Goal: Find specific page/section: Locate a particular part of the current website

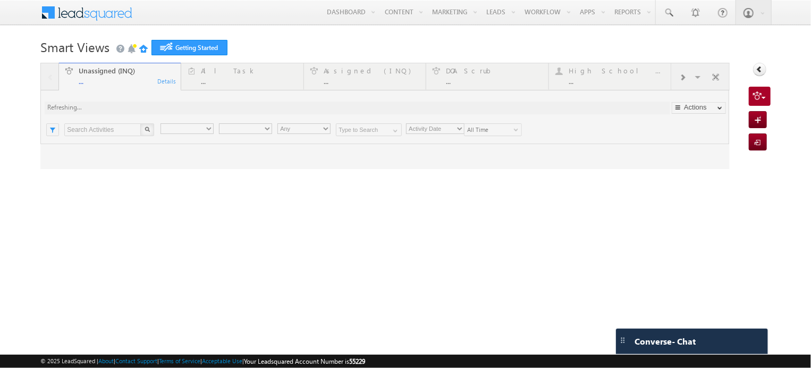
type input "Any Owner"
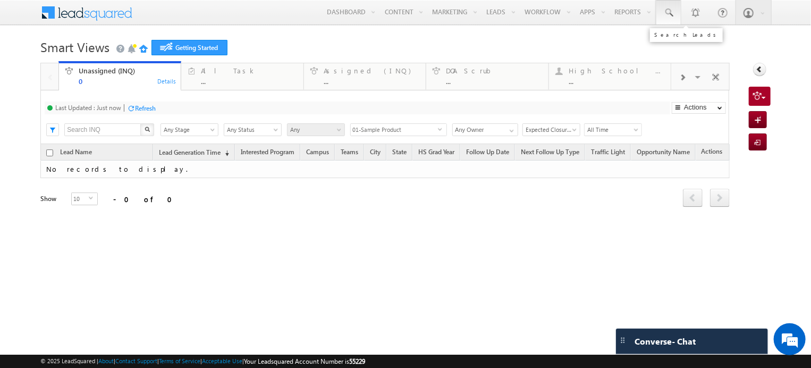
click at [669, 16] on span at bounding box center [668, 12] width 11 height 11
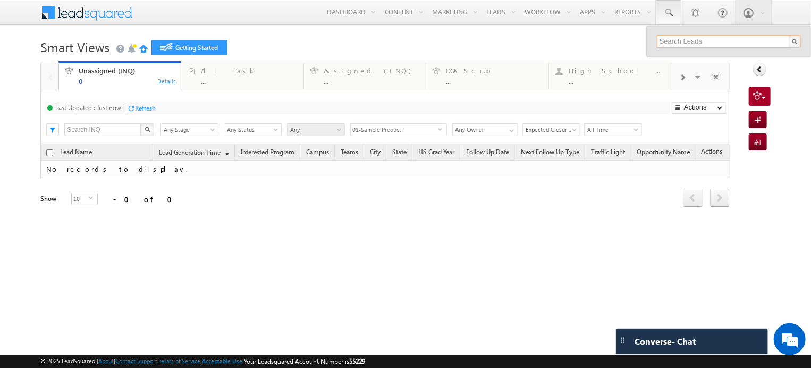
click at [696, 42] on input "text" at bounding box center [729, 41] width 144 height 13
type input "[PERSON_NAME] test"
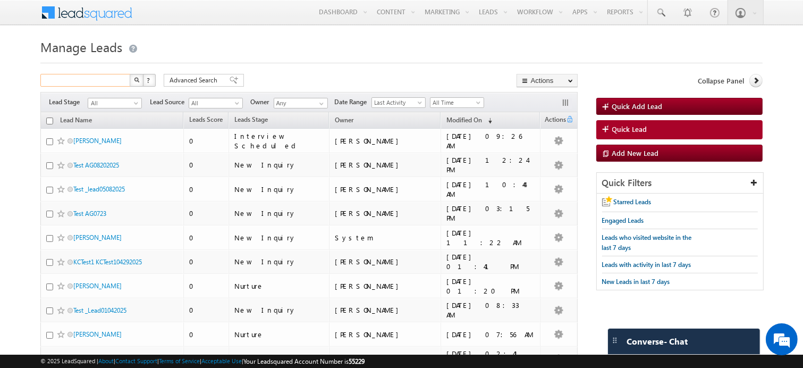
click at [74, 80] on input "text" at bounding box center [85, 80] width 91 height 13
type input "h"
type input "o"
type input "holly test sylvester"
click at [130, 74] on button "button" at bounding box center [137, 80] width 14 height 13
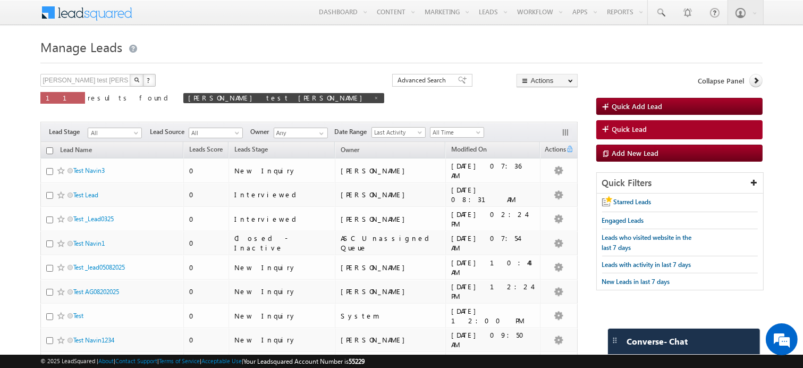
click at [65, 14] on span at bounding box center [93, 11] width 77 height 19
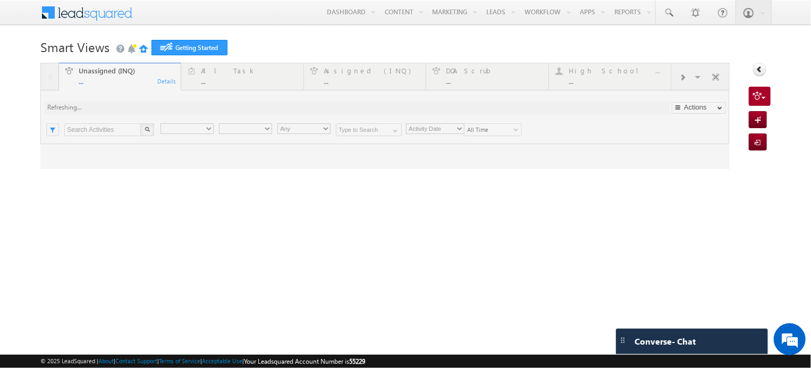
type input "Any Owner"
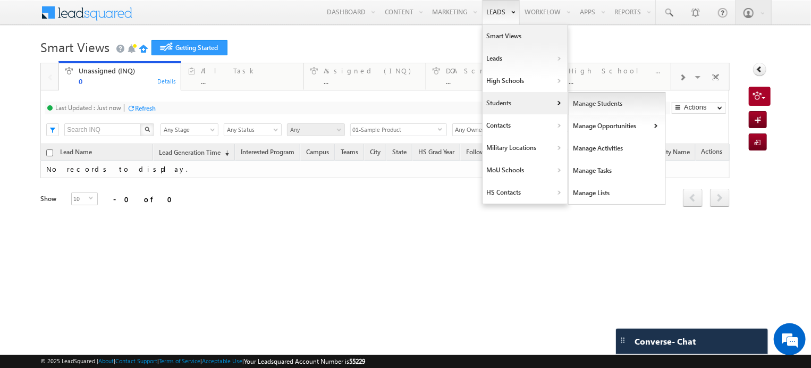
click at [584, 108] on link "Manage Students" at bounding box center [616, 103] width 97 height 22
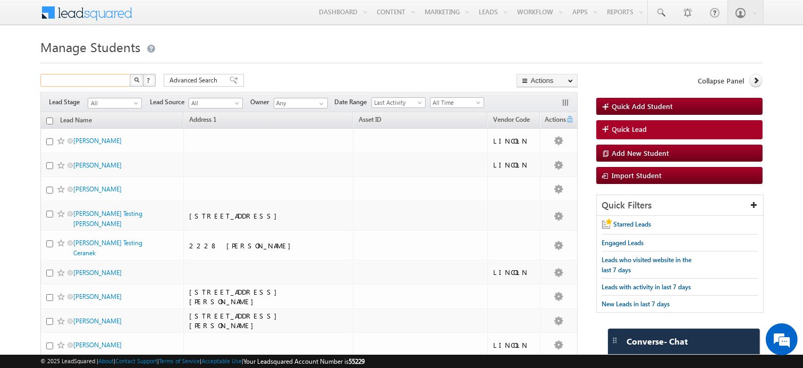
click at [108, 83] on input "text" at bounding box center [85, 80] width 91 height 13
type input "[PERSON_NAME] test"
click at [130, 74] on button "button" at bounding box center [137, 80] width 14 height 13
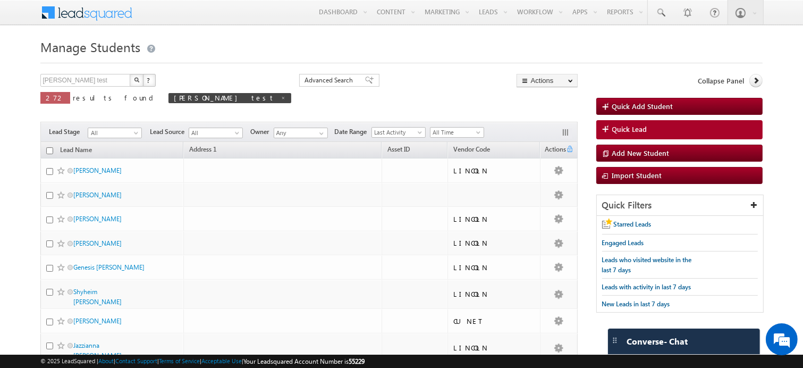
click at [386, 80] on div "[PERSON_NAME] test X ? 272 results found [PERSON_NAME] test Advanced Search Adv…" at bounding box center [308, 96] width 537 height 45
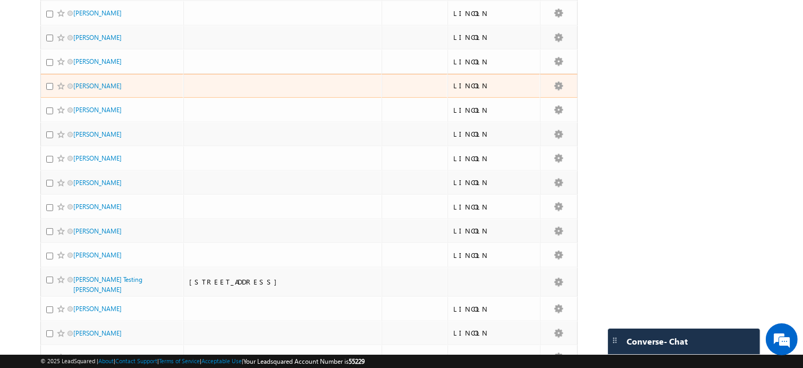
scroll to position [383, 0]
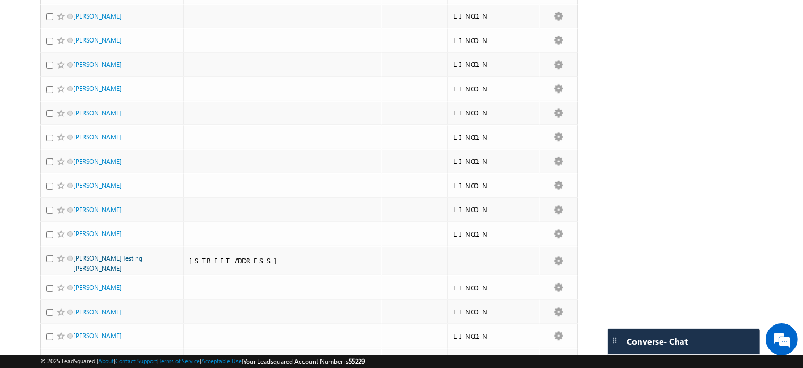
click at [89, 254] on link "Holly Testing Sylvester" at bounding box center [107, 263] width 69 height 18
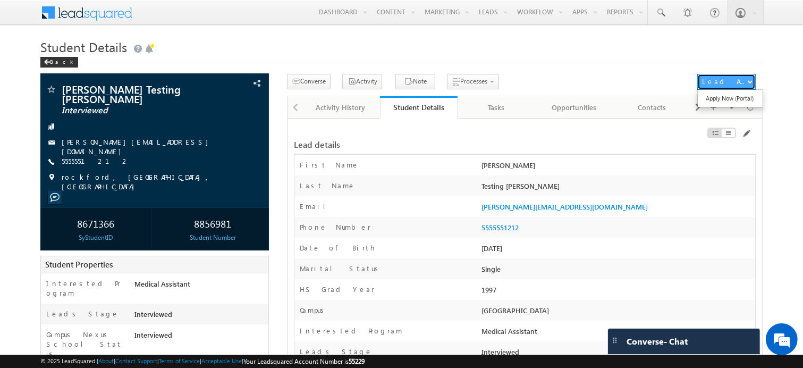
click at [748, 80] on span "button" at bounding box center [749, 81] width 4 height 4
click at [742, 100] on link "Apply Now (Portal)" at bounding box center [730, 98] width 65 height 13
drag, startPoint x: 193, startPoint y: 206, endPoint x: 240, endPoint y: 209, distance: 47.4
click at [240, 213] on div "8856981" at bounding box center [213, 223] width 106 height 20
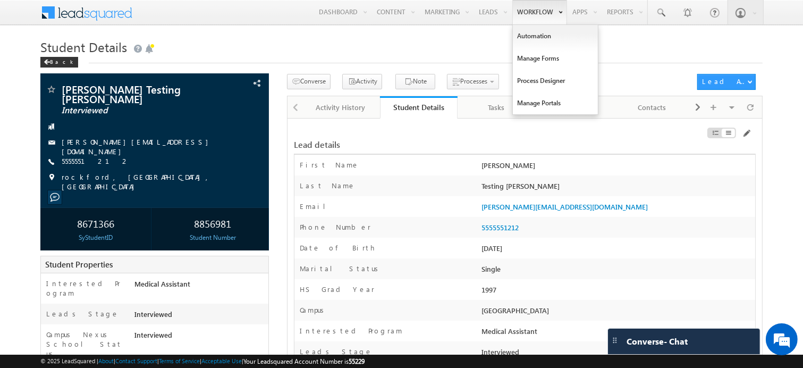
copy div "8856981"
